Goal: Information Seeking & Learning: Learn about a topic

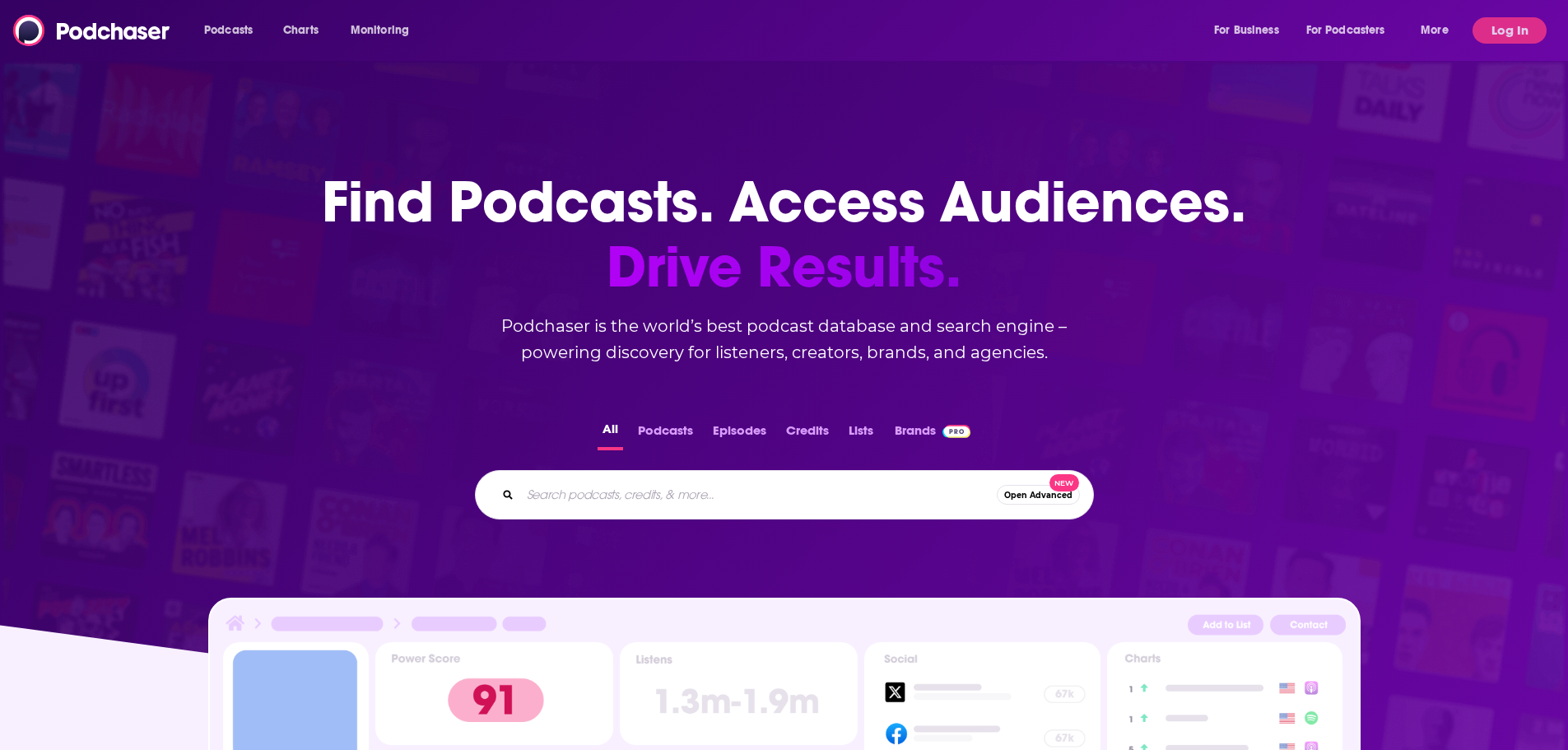
click at [650, 483] on input "Search podcasts, credits, & more..." at bounding box center [758, 495] width 476 height 27
type input "blueblooded"
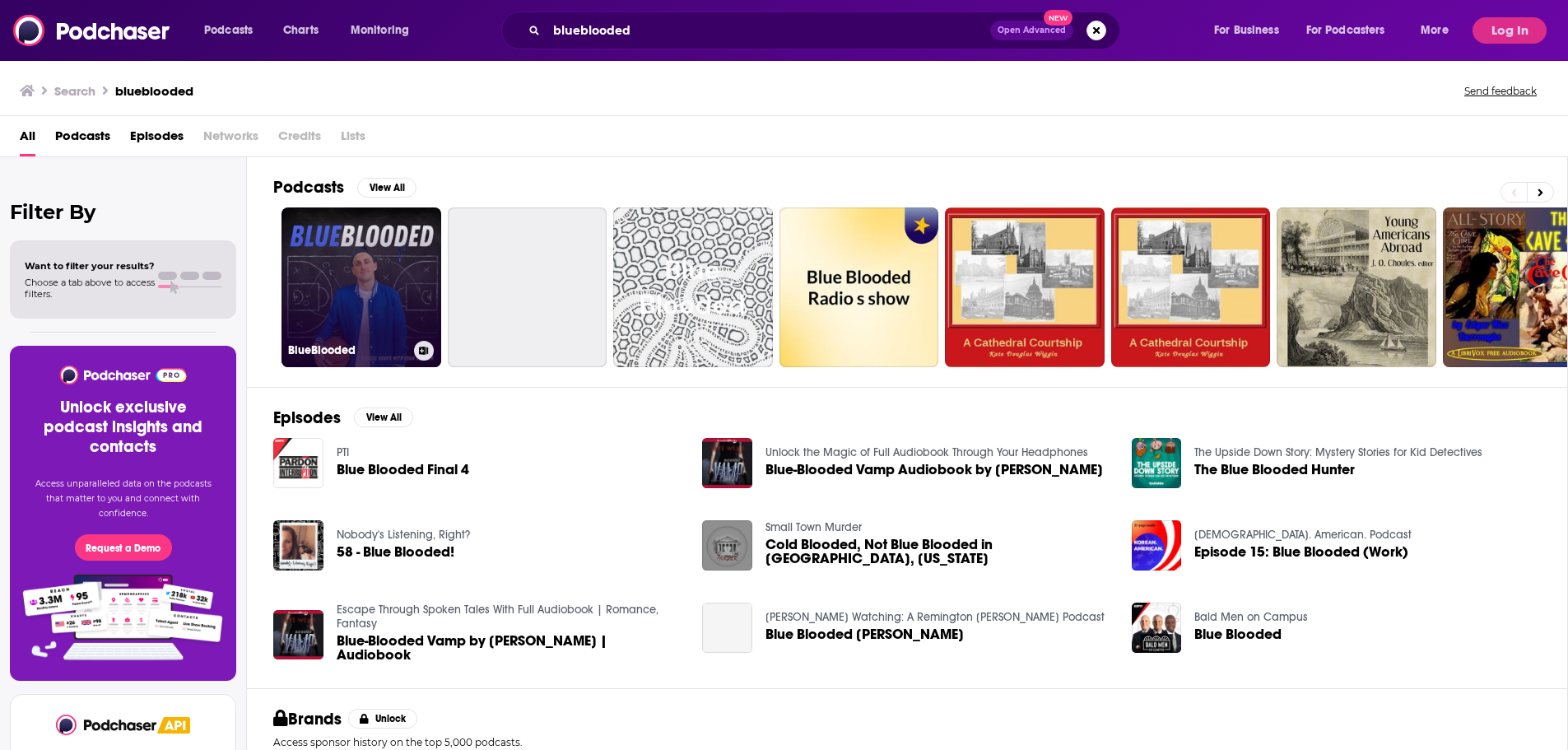
click at [397, 284] on link "BlueBlooded" at bounding box center [361, 287] width 159 height 159
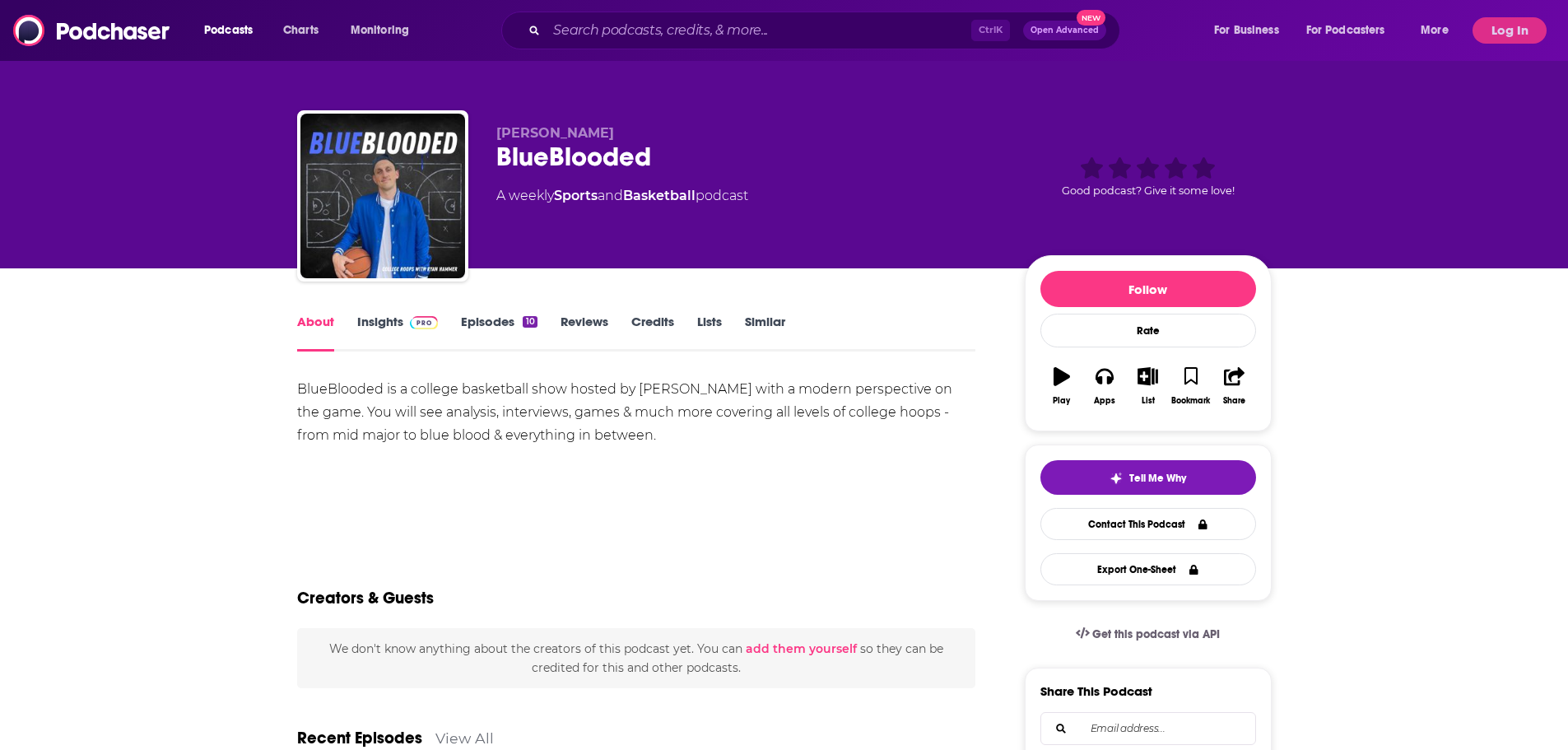
click at [398, 312] on div "About Insights Episodes 10 Reviews Credits Lists Similar" at bounding box center [637, 330] width 679 height 40
click at [401, 326] on link "Insights" at bounding box center [398, 332] width 82 height 38
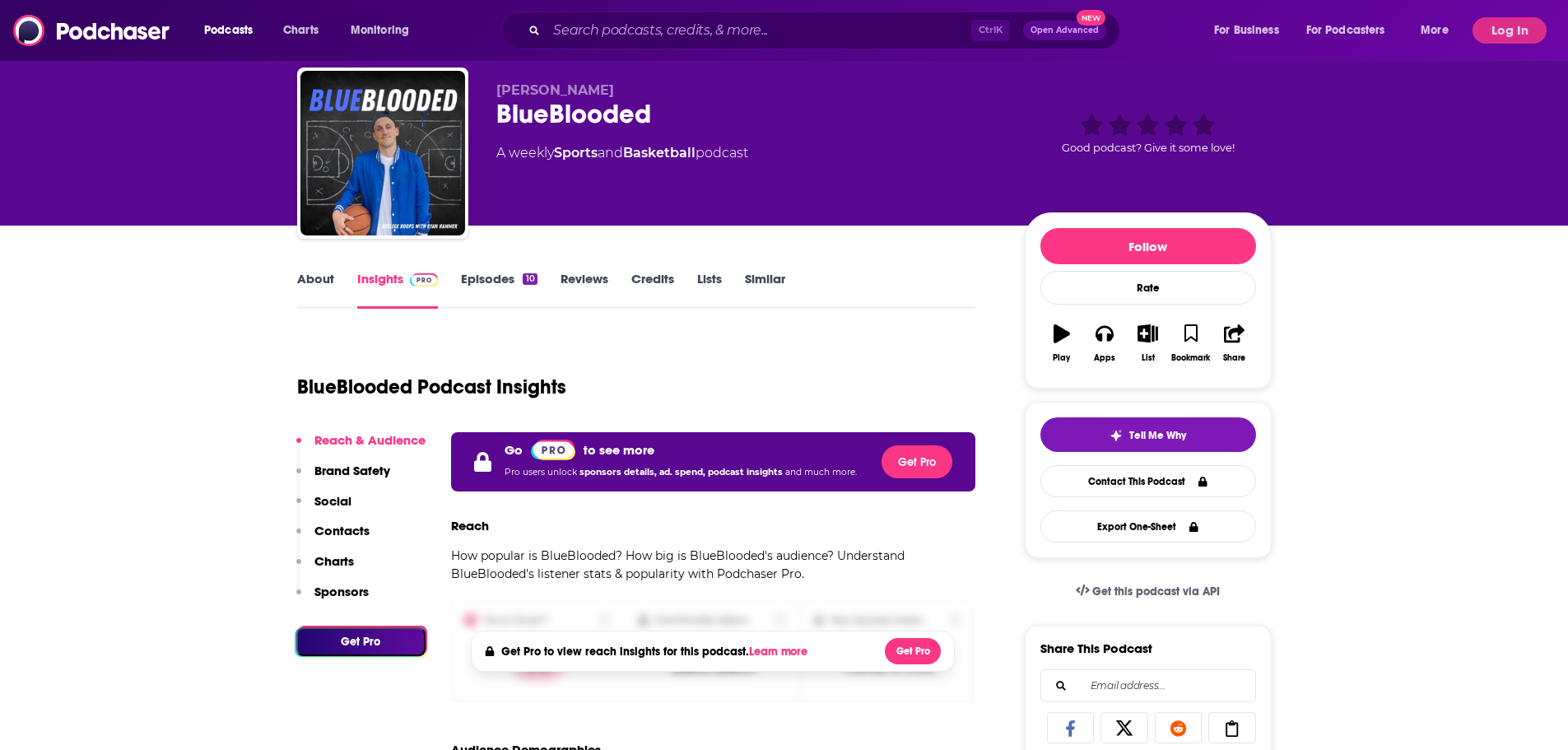
scroll to position [82, 0]
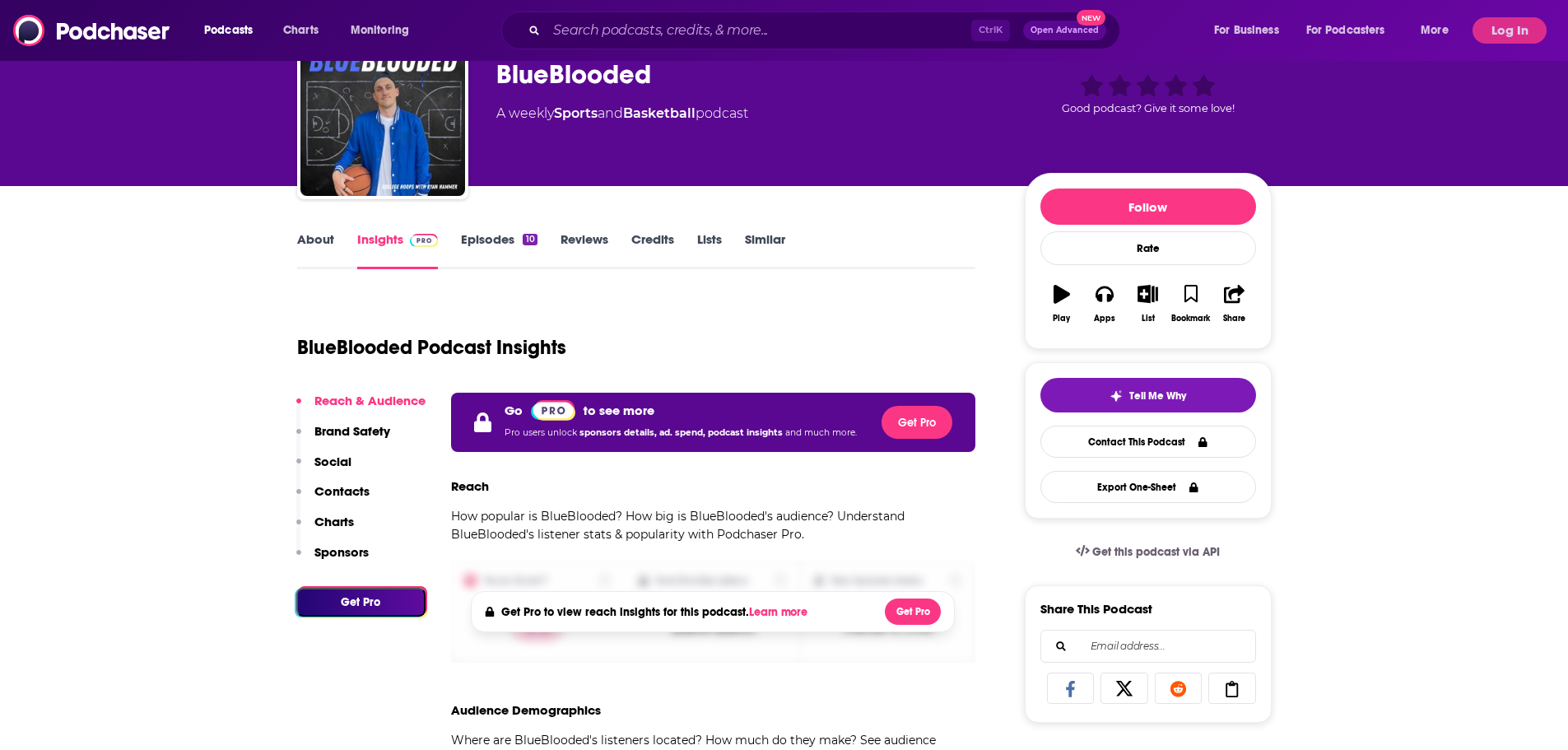
click at [321, 231] on div "About Insights Episodes 10 Reviews Credits Lists Similar" at bounding box center [637, 249] width 679 height 40
click at [321, 230] on div "About Insights Episodes 10 Reviews Credits Lists Similar" at bounding box center [637, 249] width 679 height 40
click at [321, 234] on link "About" at bounding box center [316, 250] width 37 height 38
